Goal: Information Seeking & Learning: Find specific fact

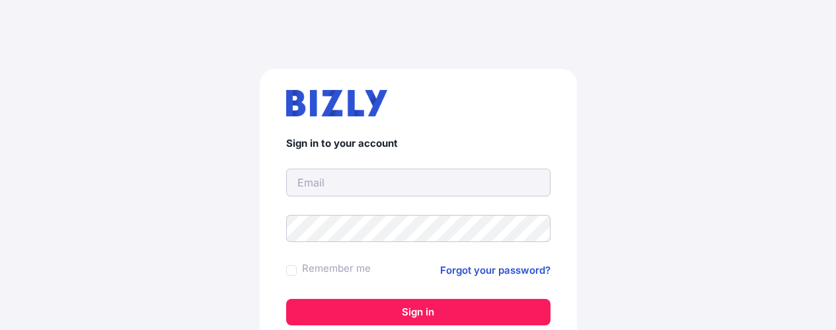
type input "vngoon89@gmail.com"
click at [418, 307] on button "Sign in" at bounding box center [418, 312] width 264 height 26
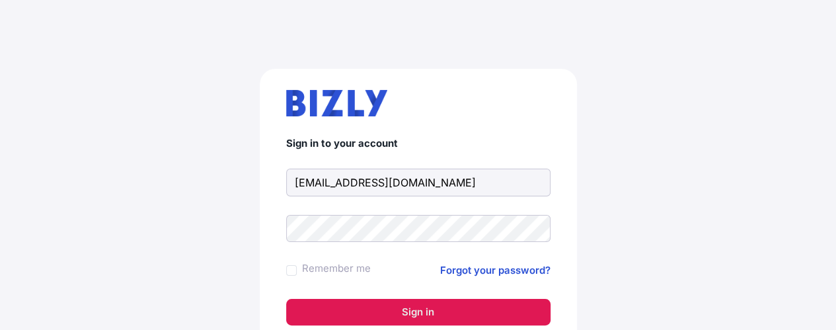
click at [408, 314] on button "Sign in" at bounding box center [418, 312] width 264 height 26
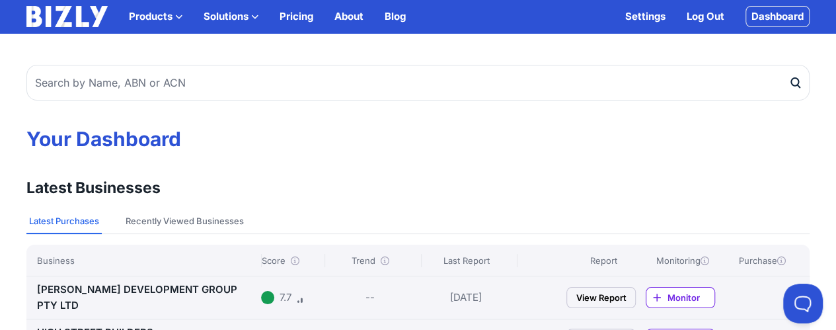
click at [204, 91] on input "text" at bounding box center [417, 83] width 783 height 36
type input "[PERSON_NAME]"
click at [794, 81] on icon "submit" at bounding box center [794, 83] width 13 height 14
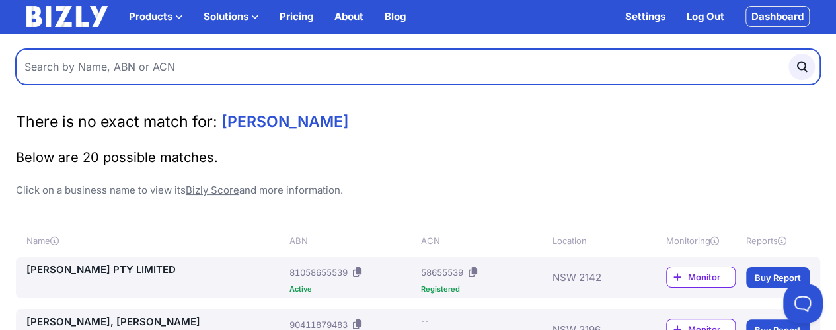
click at [202, 63] on input "text" at bounding box center [418, 67] width 804 height 36
type input "[PERSON_NAME] constructions"
click at [788, 54] on button "submit" at bounding box center [801, 67] width 26 height 26
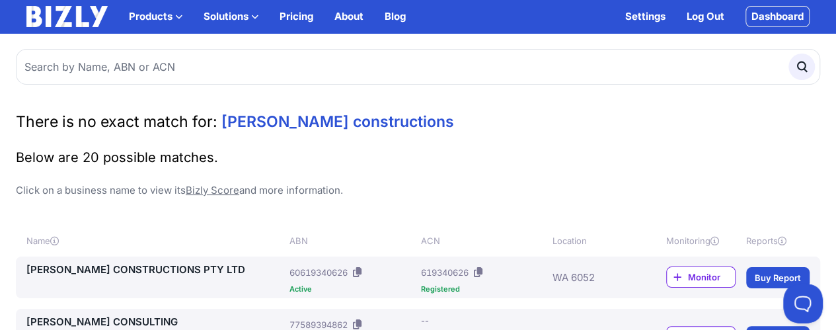
click at [83, 272] on link "[PERSON_NAME] CONSTRUCTIONS PTY LTD" at bounding box center [155, 270] width 258 height 16
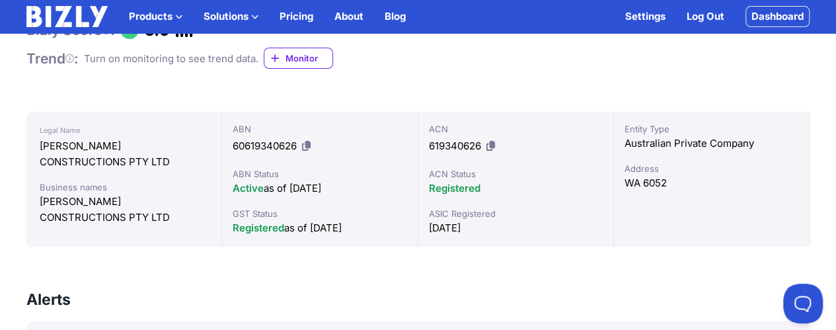
scroll to position [132, 0]
